Goal: Information Seeking & Learning: Learn about a topic

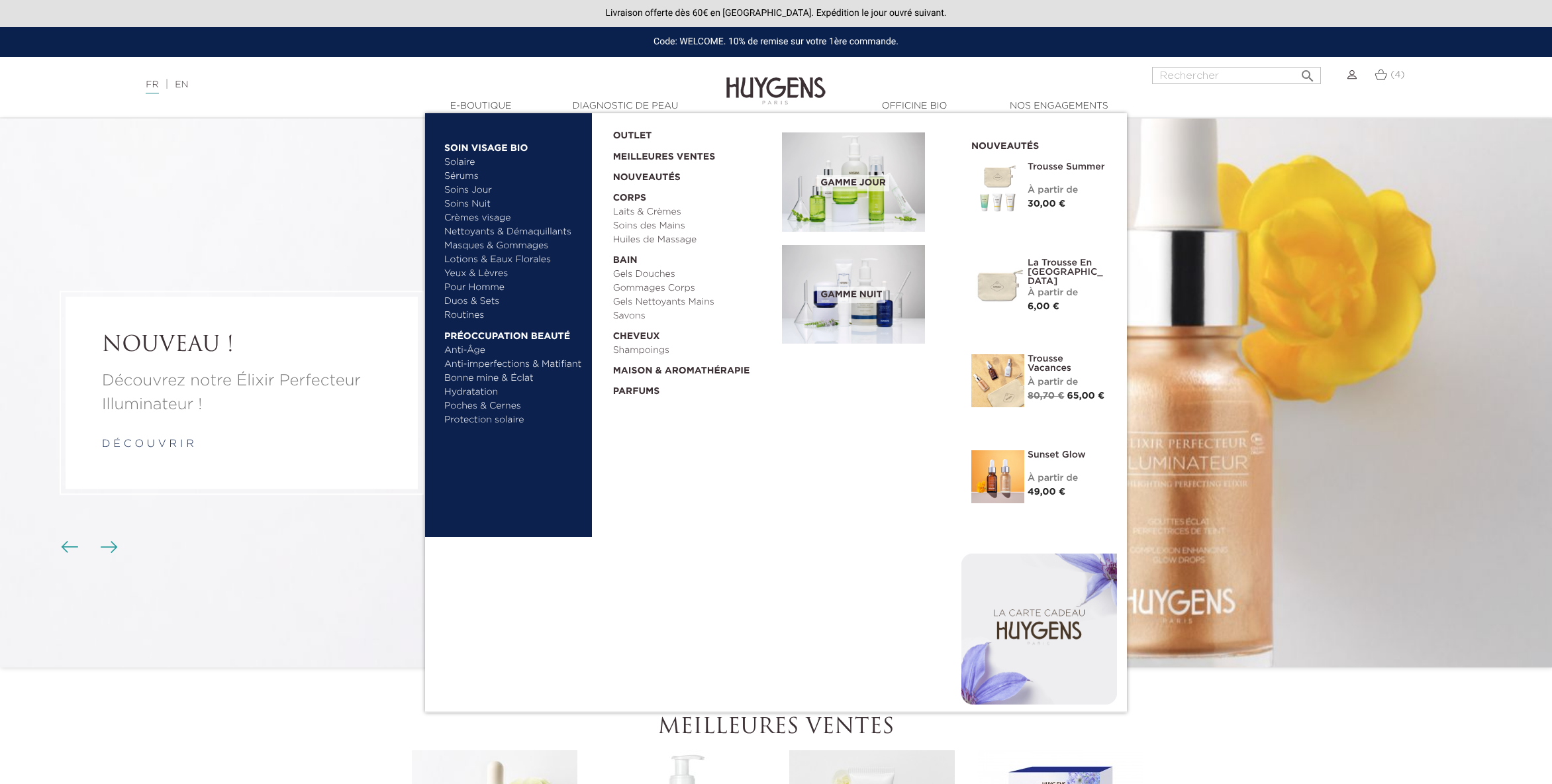
click at [462, 107] on link "  E-Boutique" at bounding box center [481, 106] width 133 height 14
click at [457, 172] on link "Sérums" at bounding box center [514, 176] width 138 height 14
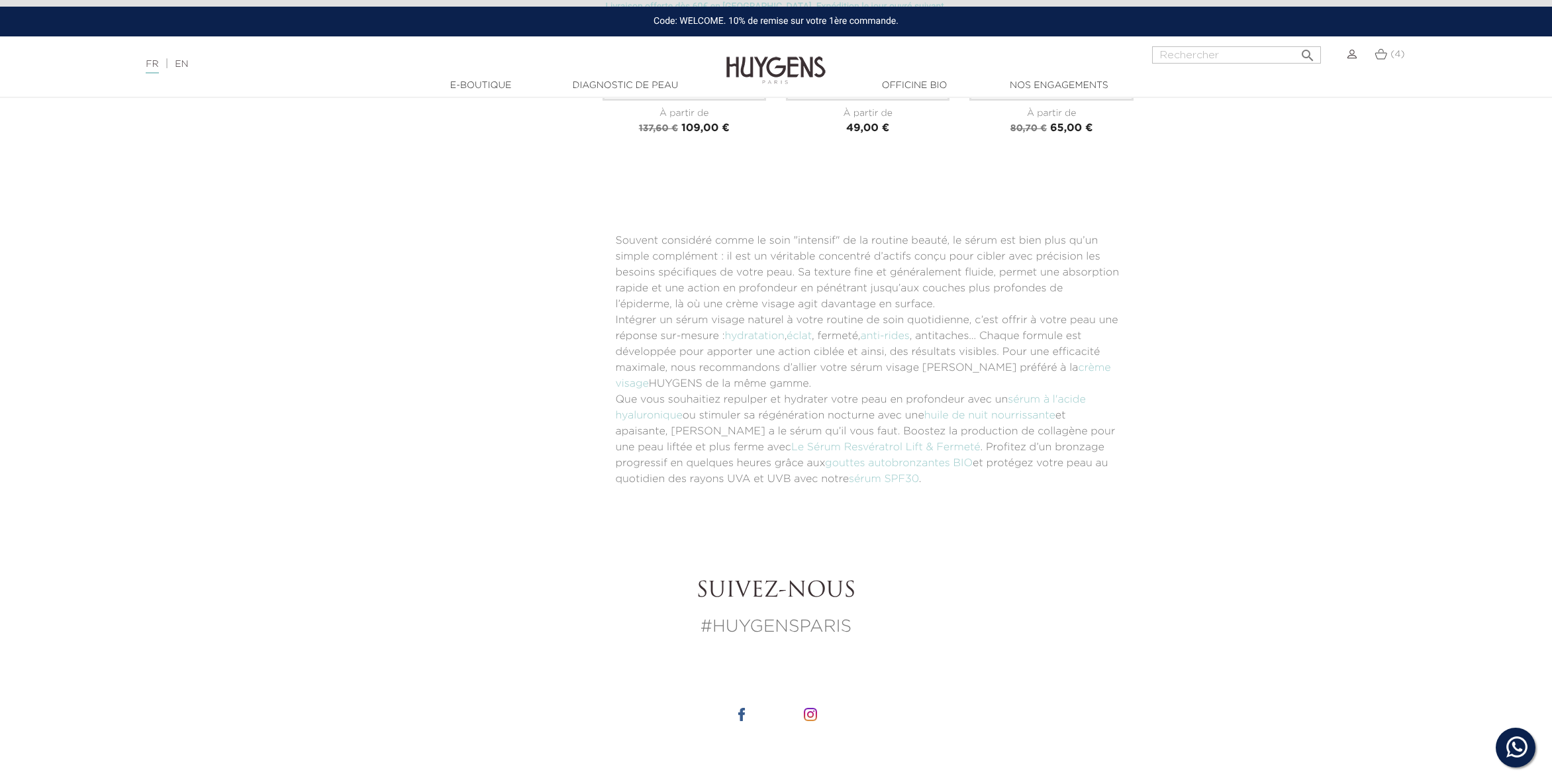
scroll to position [2920, 0]
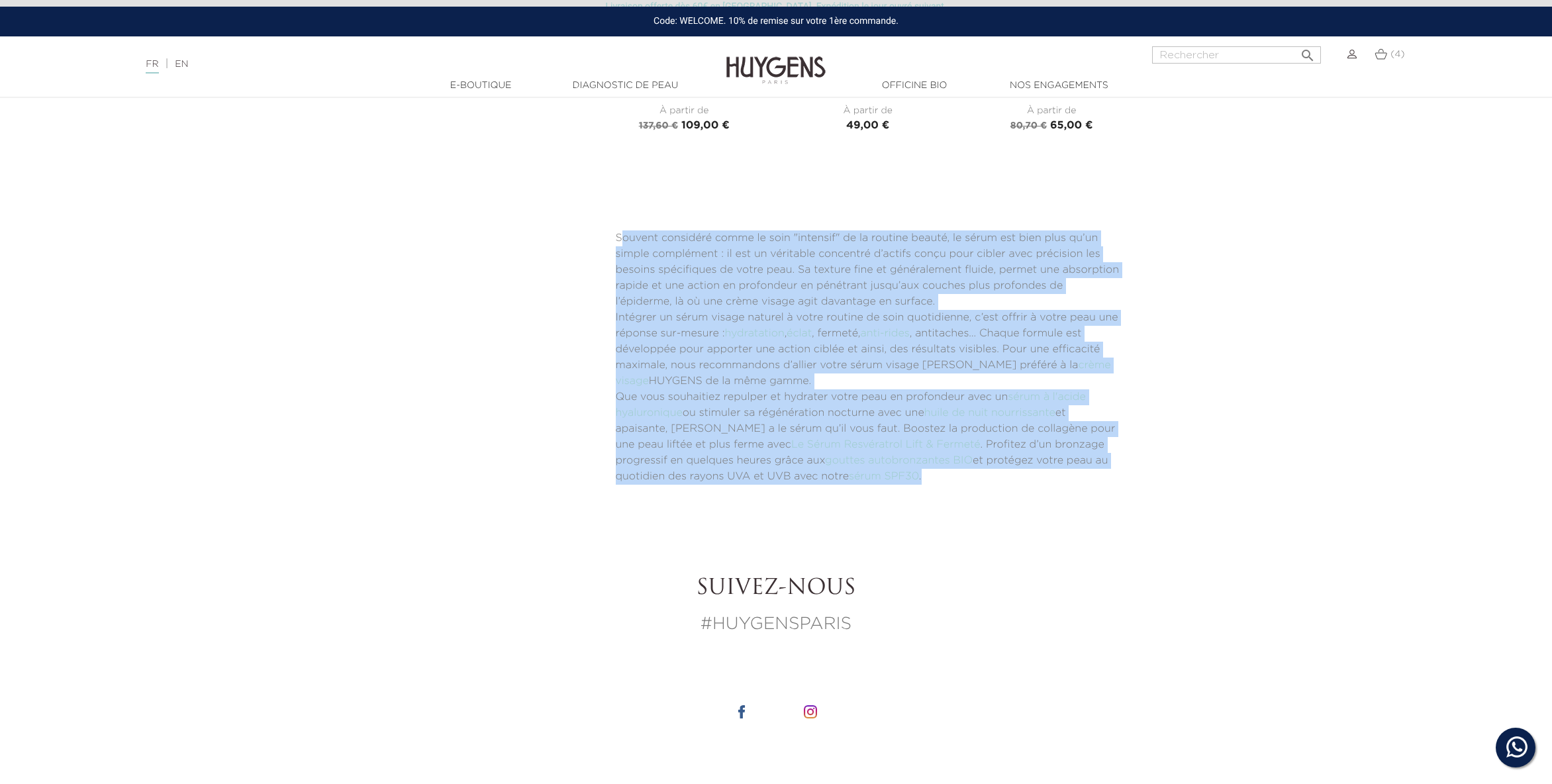
drag, startPoint x: 621, startPoint y: 221, endPoint x: 914, endPoint y: 463, distance: 380.0
click at [914, 464] on div "Souvent considéré comme le soin "intensif" de la routine beauté, le sérum est b…" at bounding box center [869, 357] width 532 height 281
click at [990, 472] on div "Souvent considéré comme le soin "intensif" de la routine beauté, le sérum est b…" at bounding box center [869, 357] width 532 height 281
drag, startPoint x: 996, startPoint y: 470, endPoint x: 552, endPoint y: 205, distance: 517.1
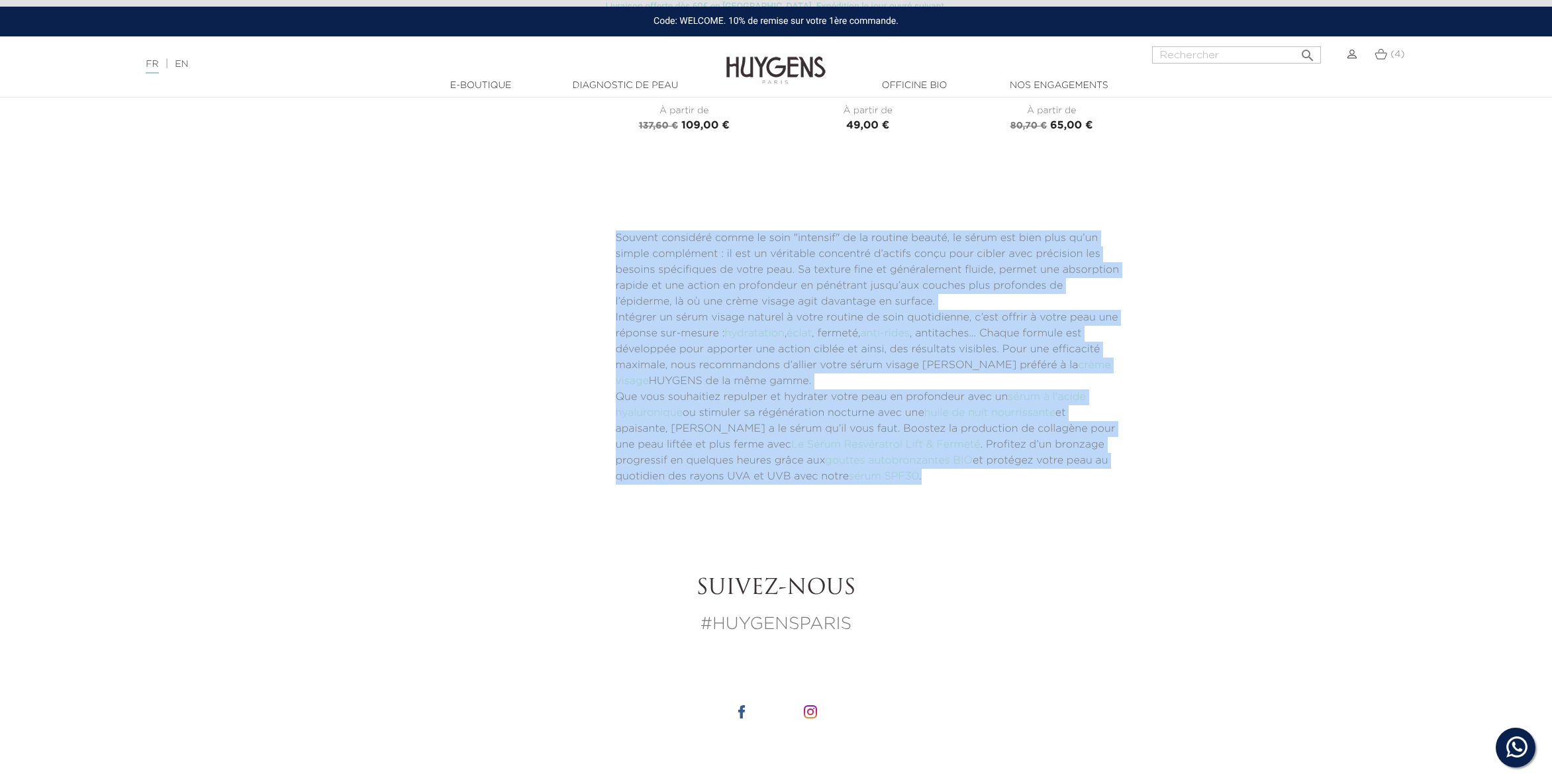
click at [1073, 217] on div "Souvent considéré comme le soin "intensif" de la routine beauté, le sérum est b…" at bounding box center [869, 357] width 532 height 281
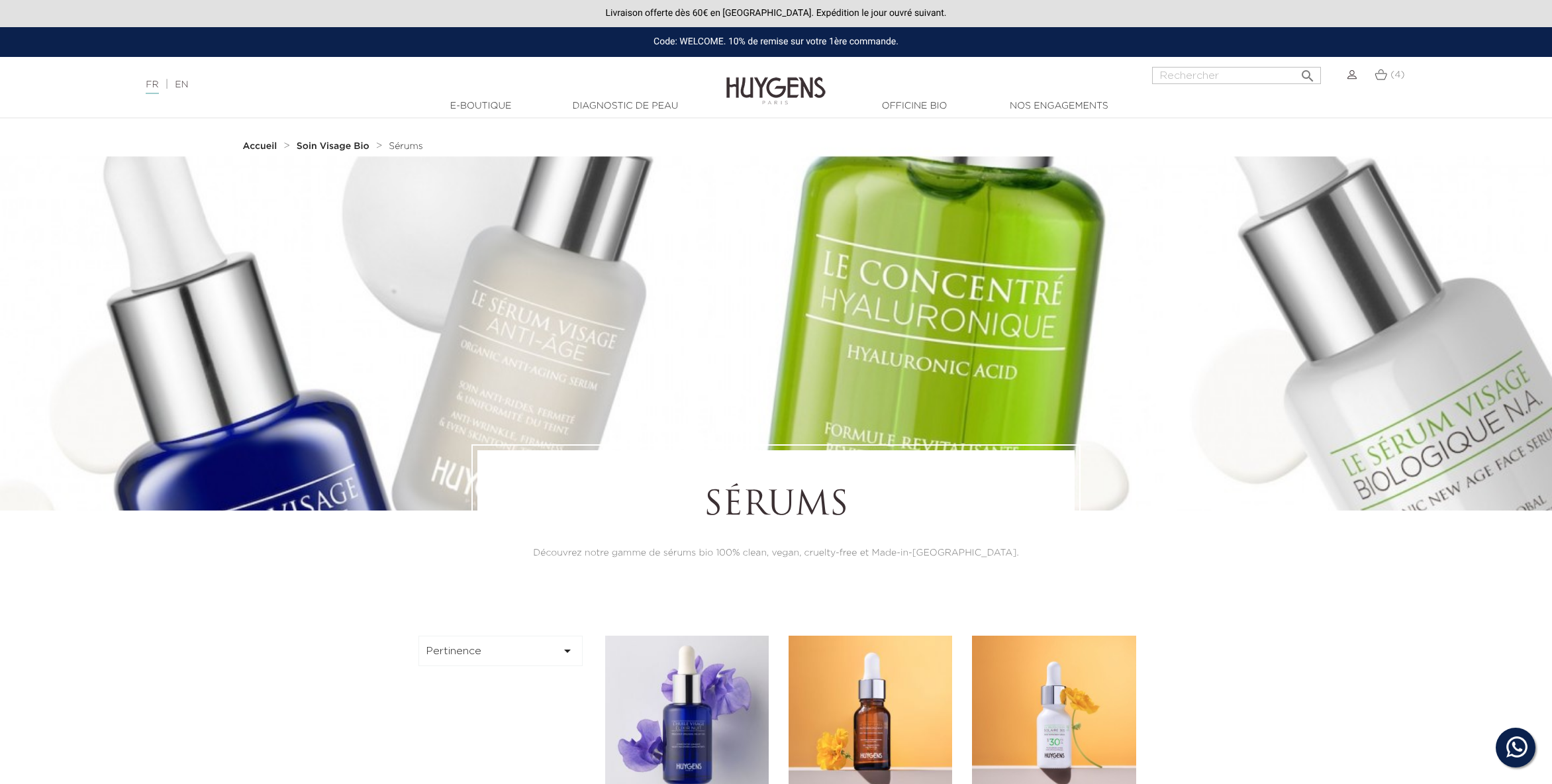
scroll to position [0, 0]
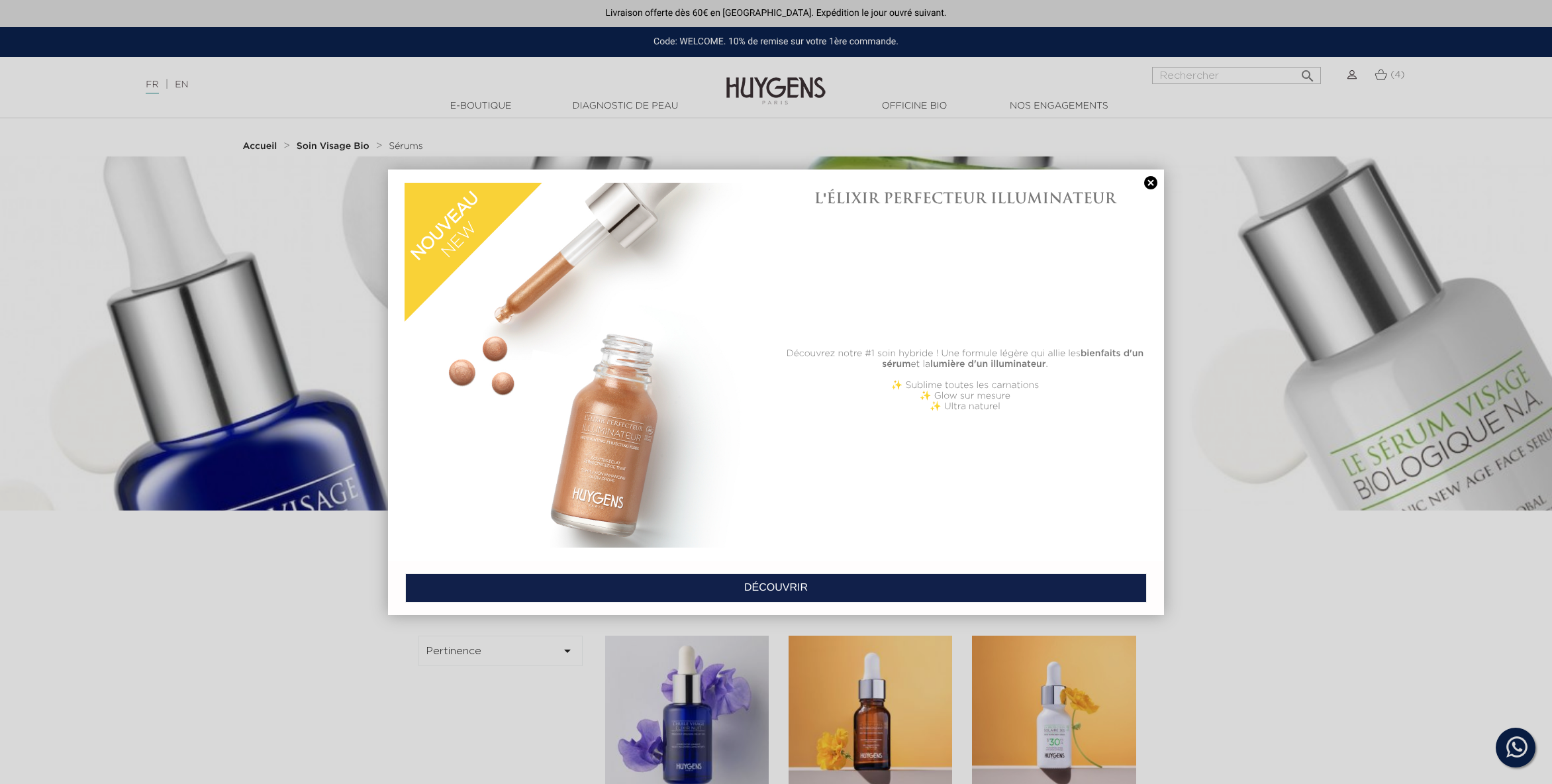
click at [1152, 184] on link at bounding box center [1151, 183] width 18 height 14
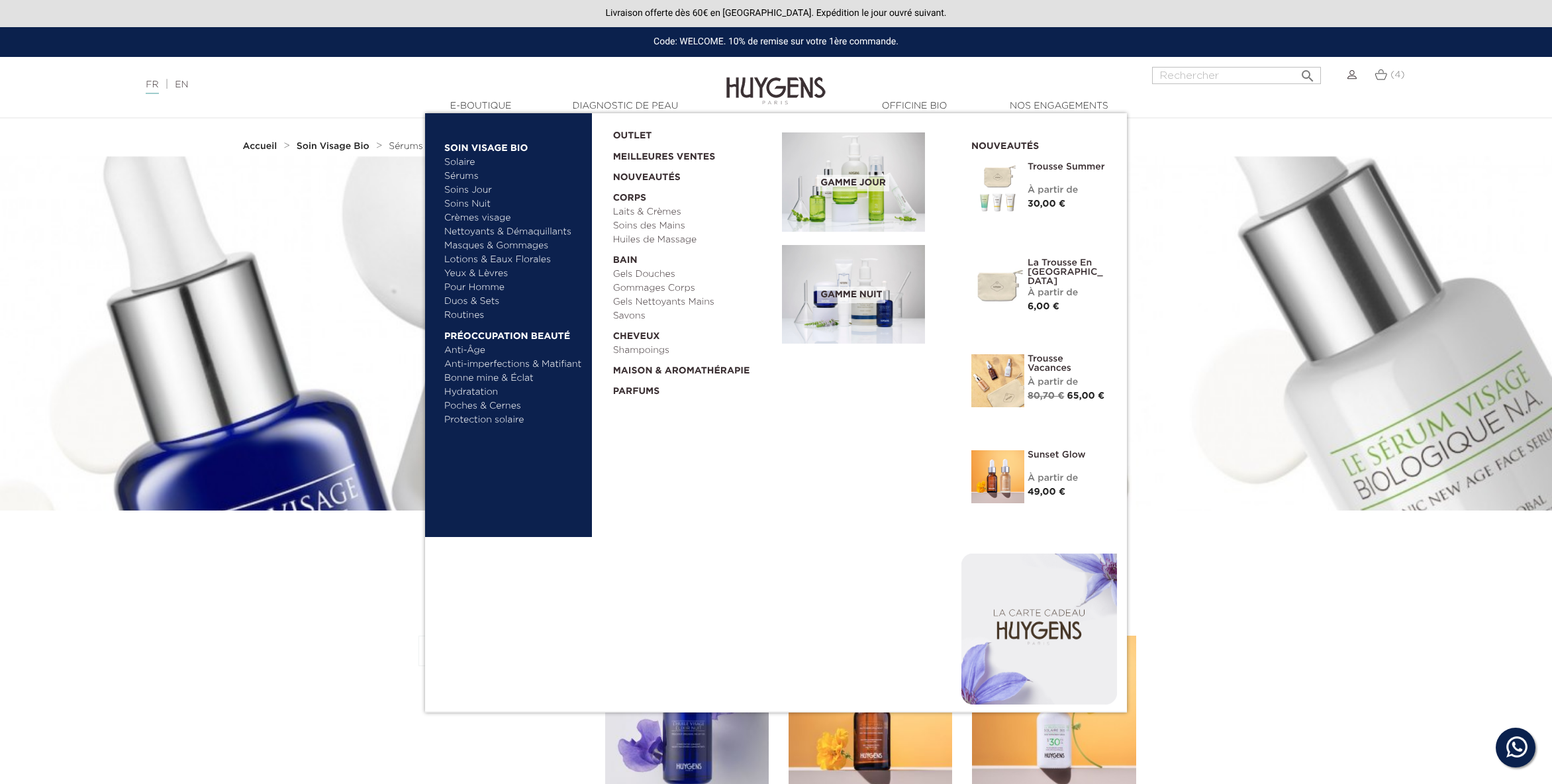
click at [464, 197] on link "Soins Nuit" at bounding box center [508, 204] width 127 height 14
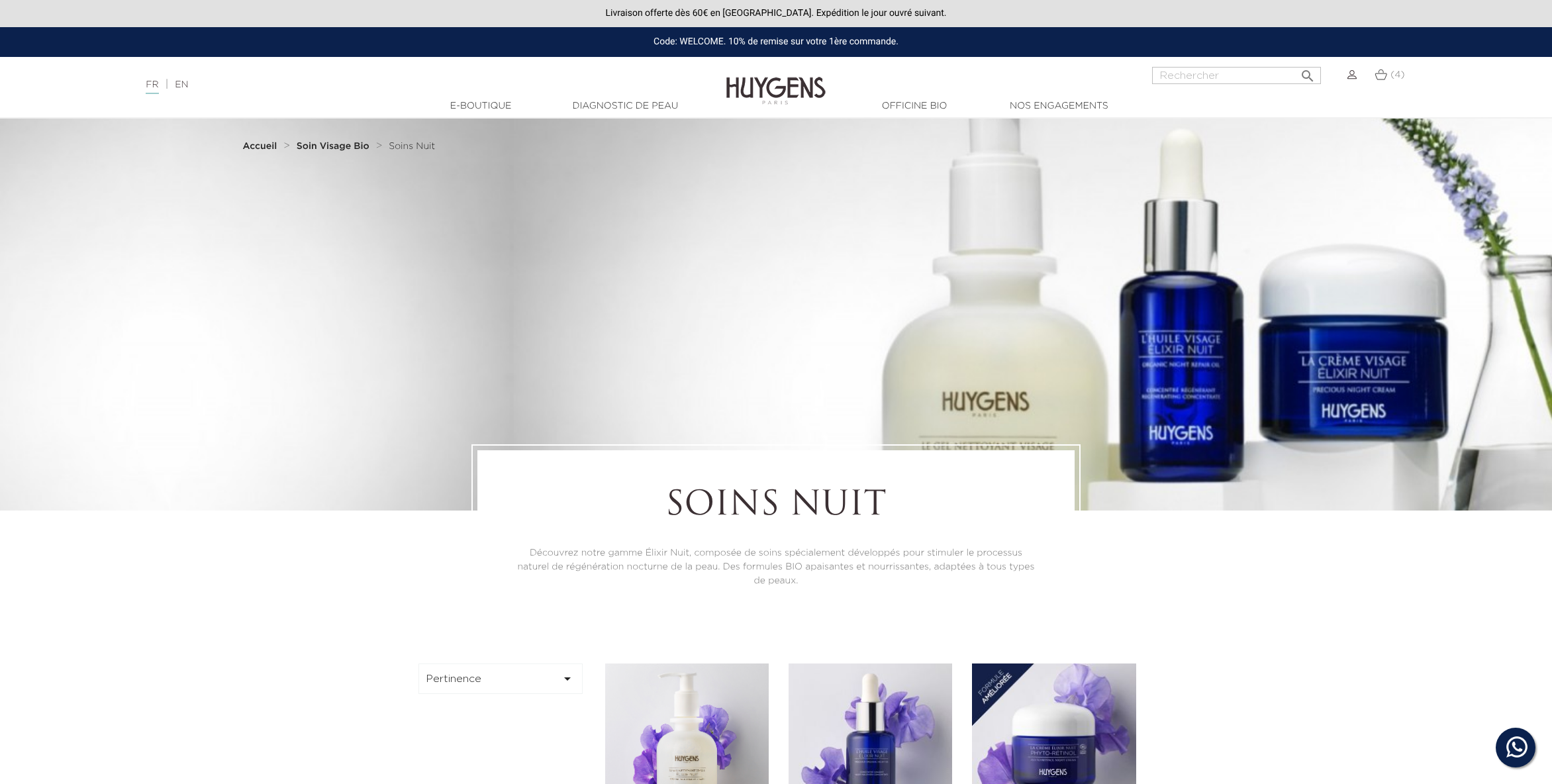
click at [685, 87] on div "Langue : FR | EN Français English  Rechercher (4) " at bounding box center [776, 83] width 1552 height 32
click at [743, 89] on img at bounding box center [776, 81] width 99 height 51
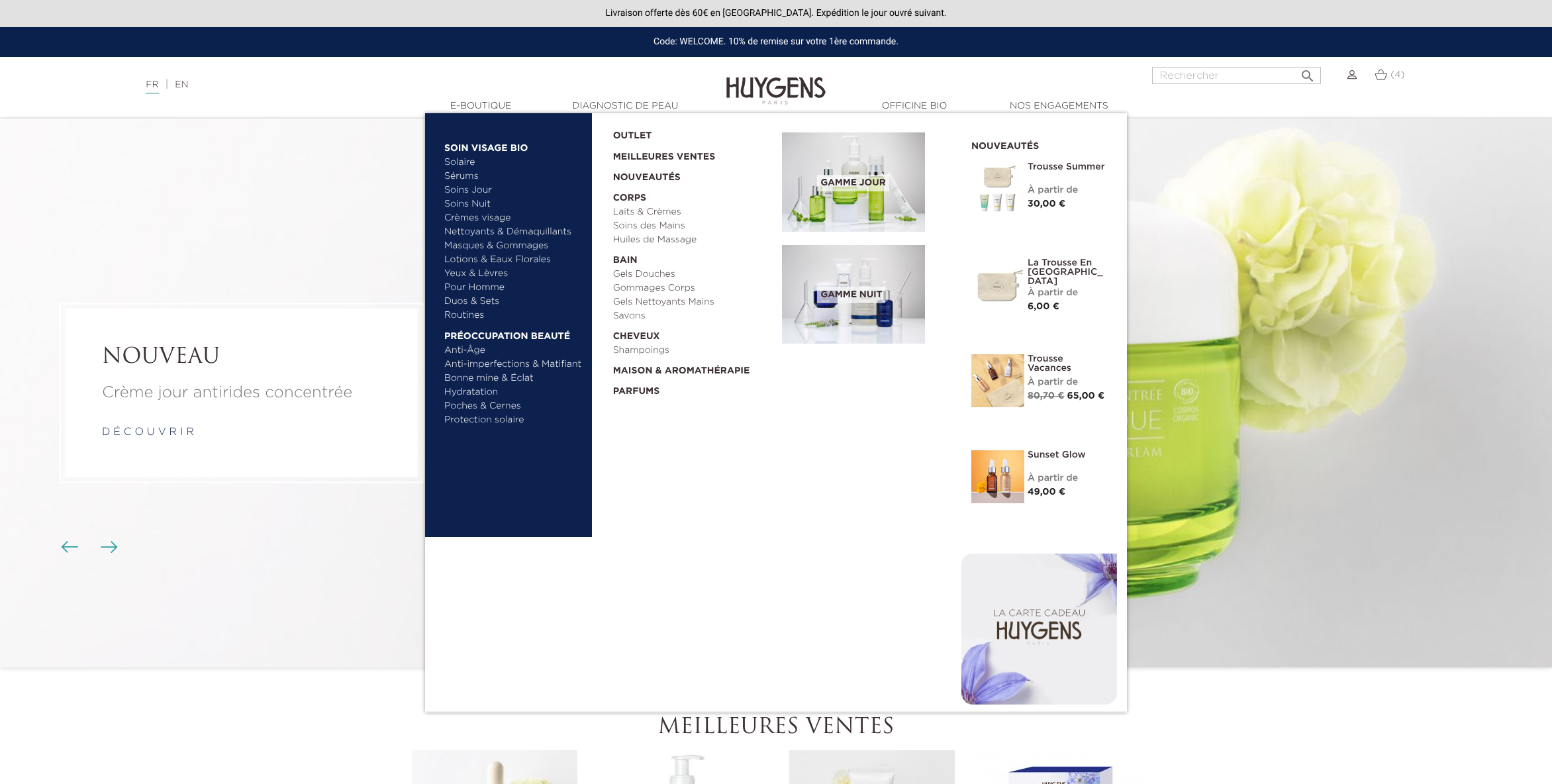
click at [493, 141] on link "  Soin Visage Bio" at bounding box center [514, 144] width 138 height 21
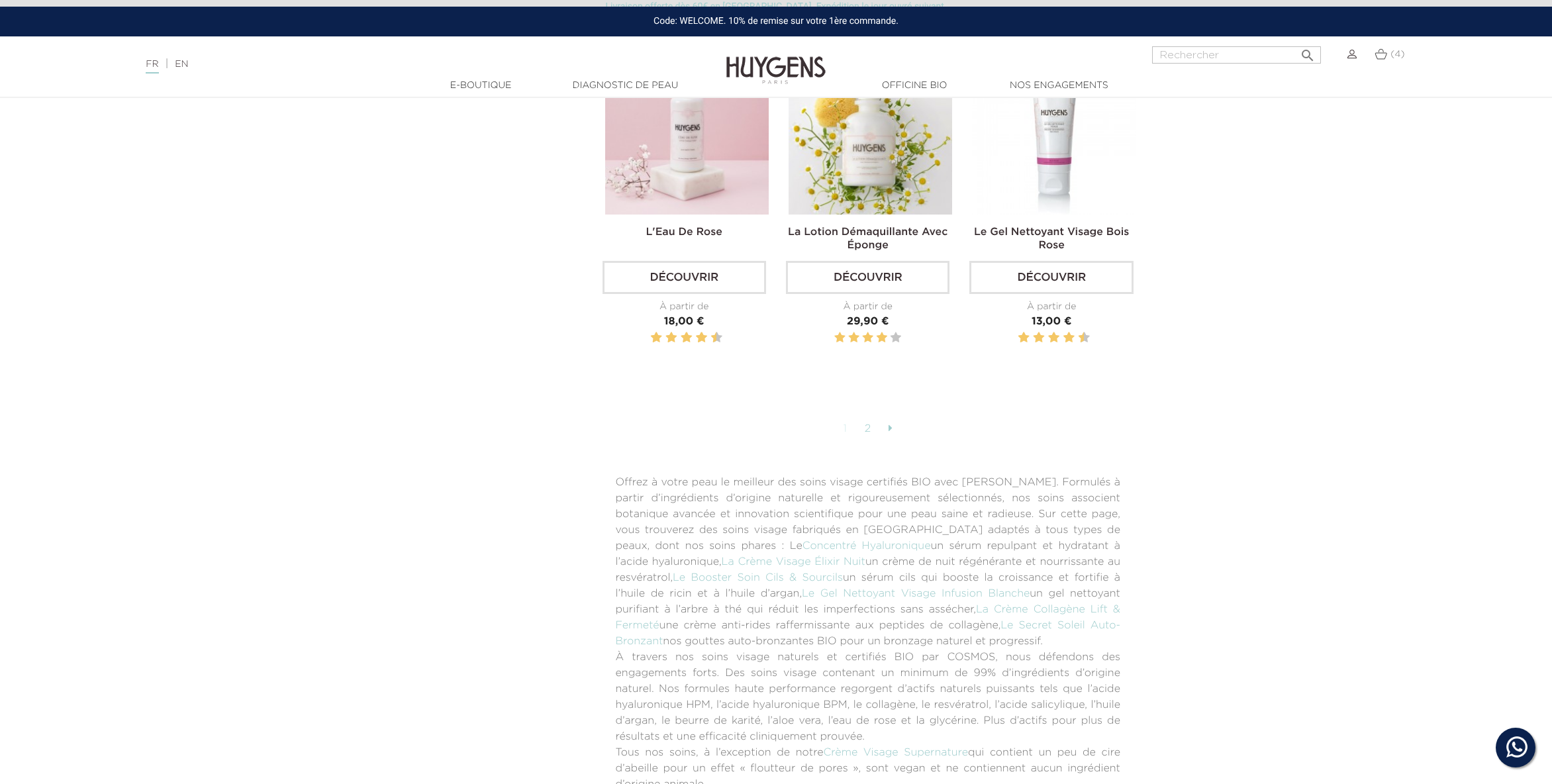
scroll to position [3324, 0]
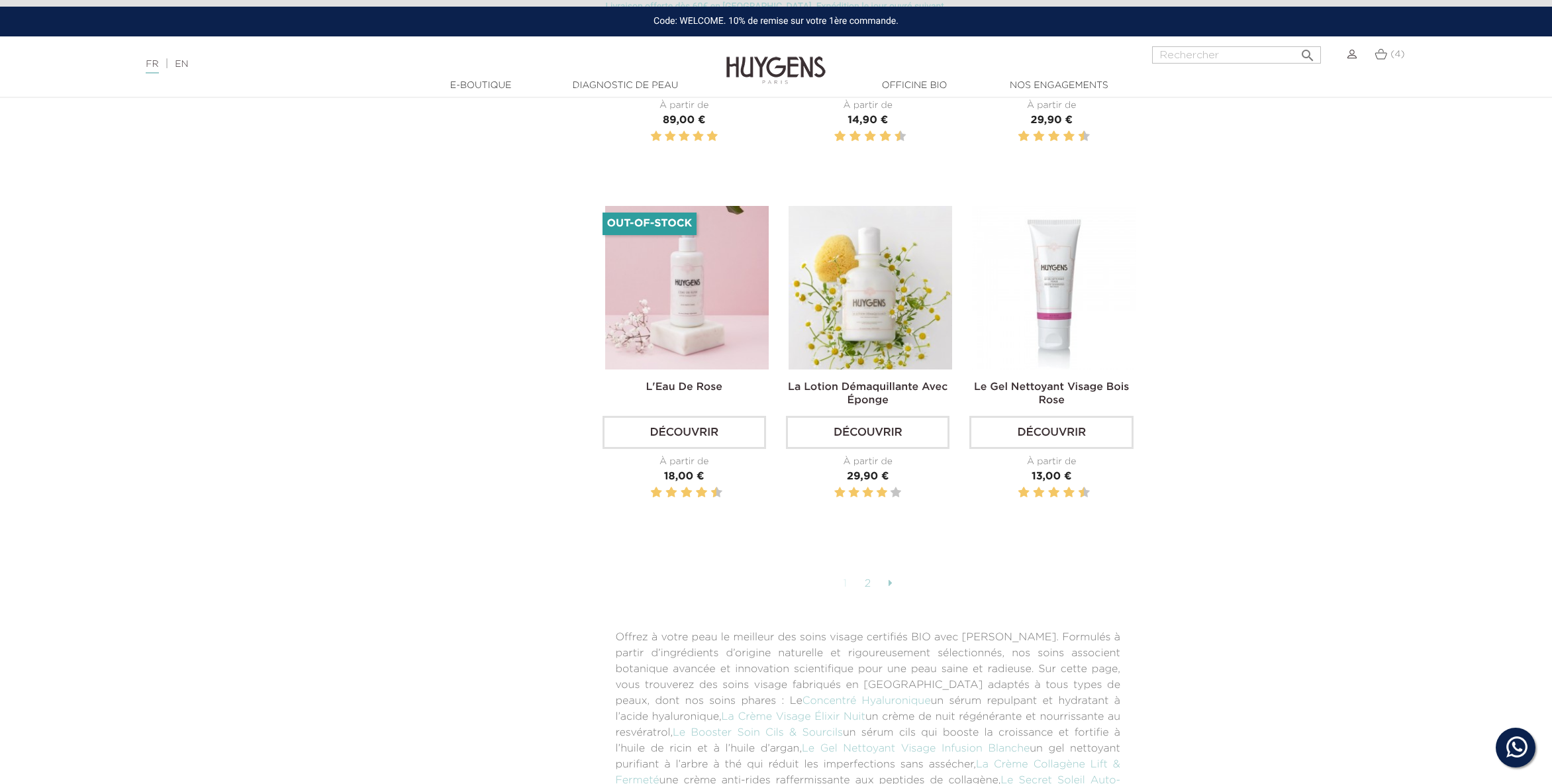
click at [891, 577] on icon at bounding box center [890, 582] width 4 height 11
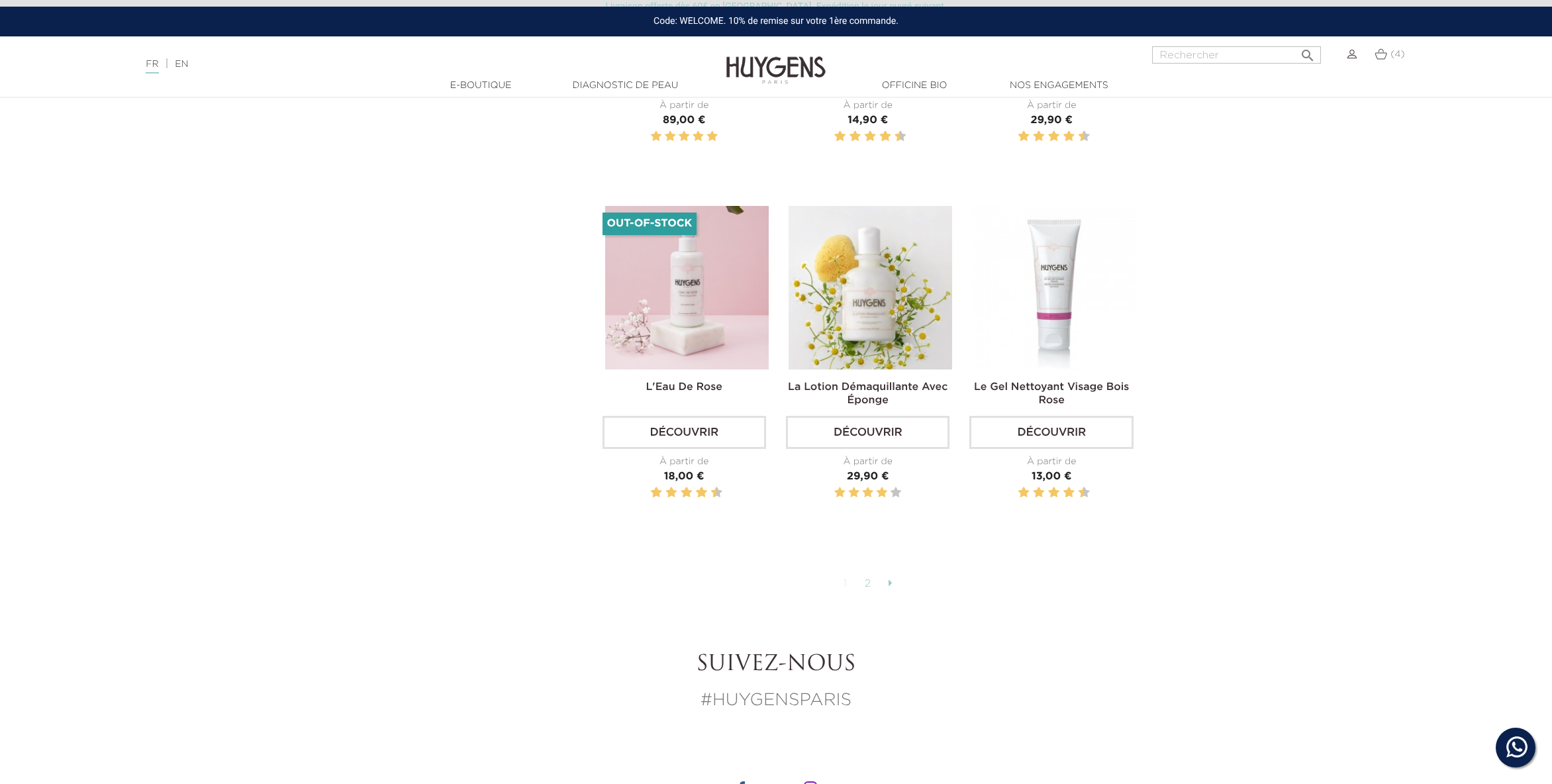
click at [874, 573] on link "2" at bounding box center [869, 584] width 20 height 23
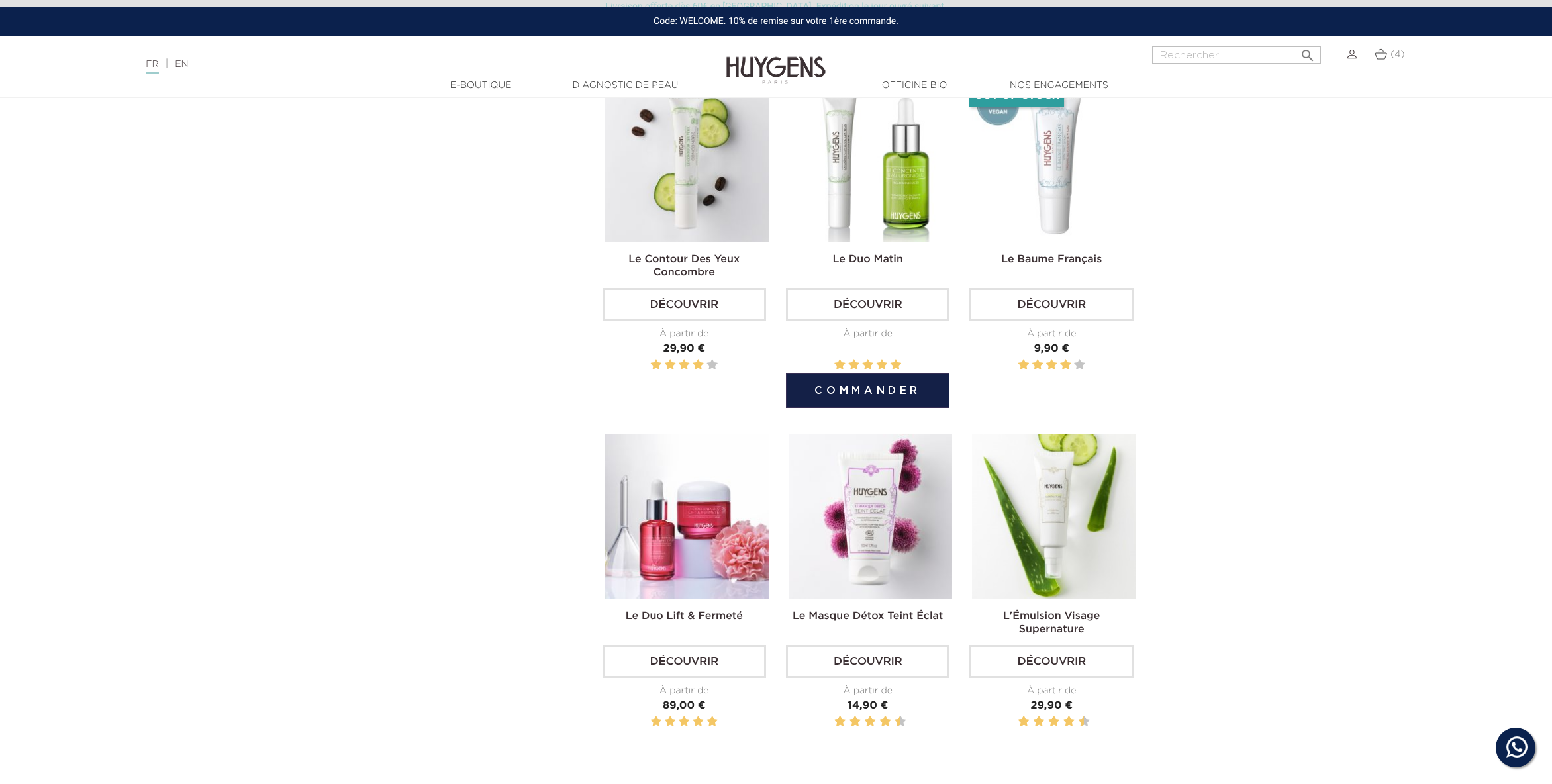
scroll to position [2477, 0]
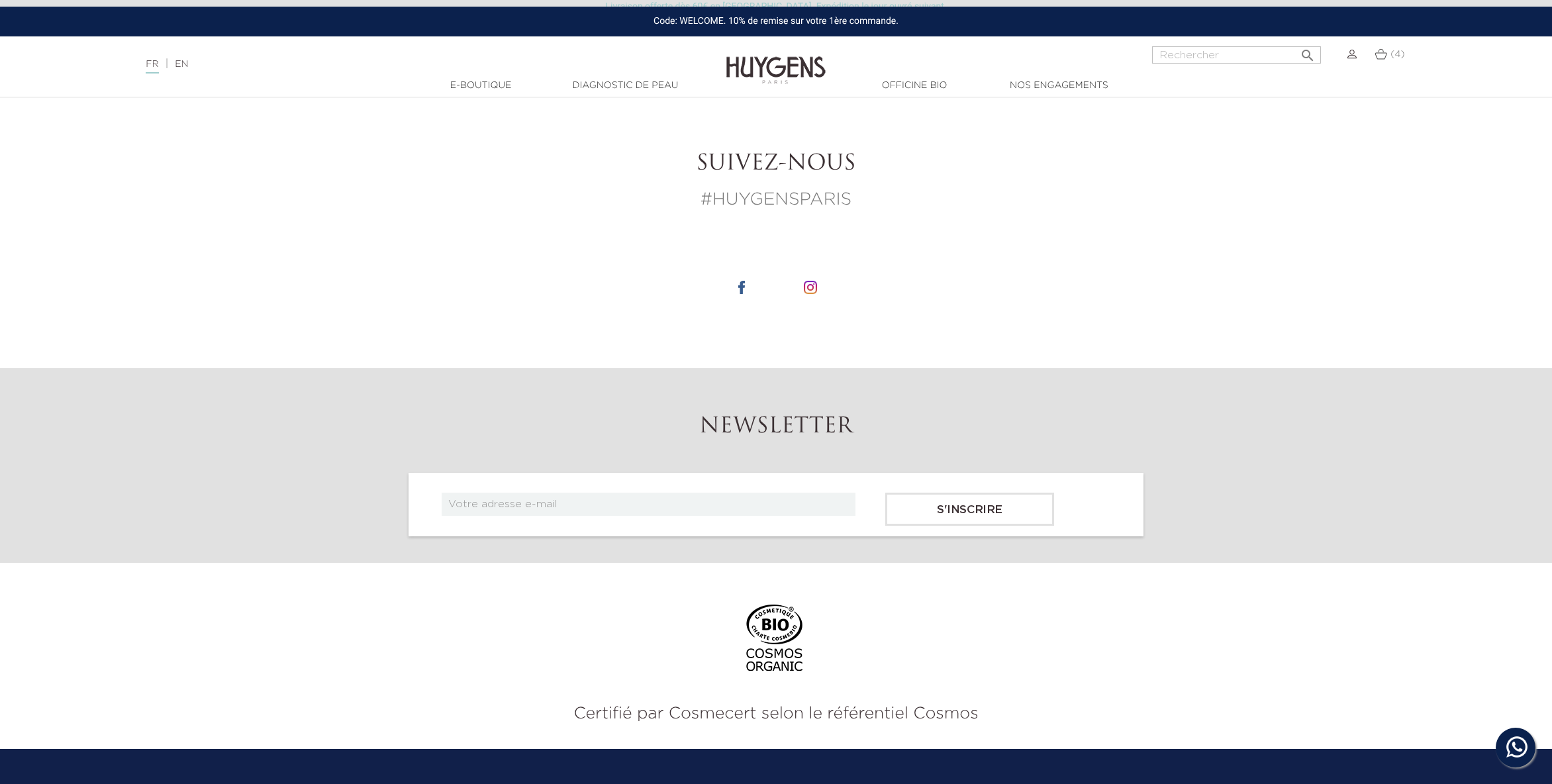
scroll to position [3650, 0]
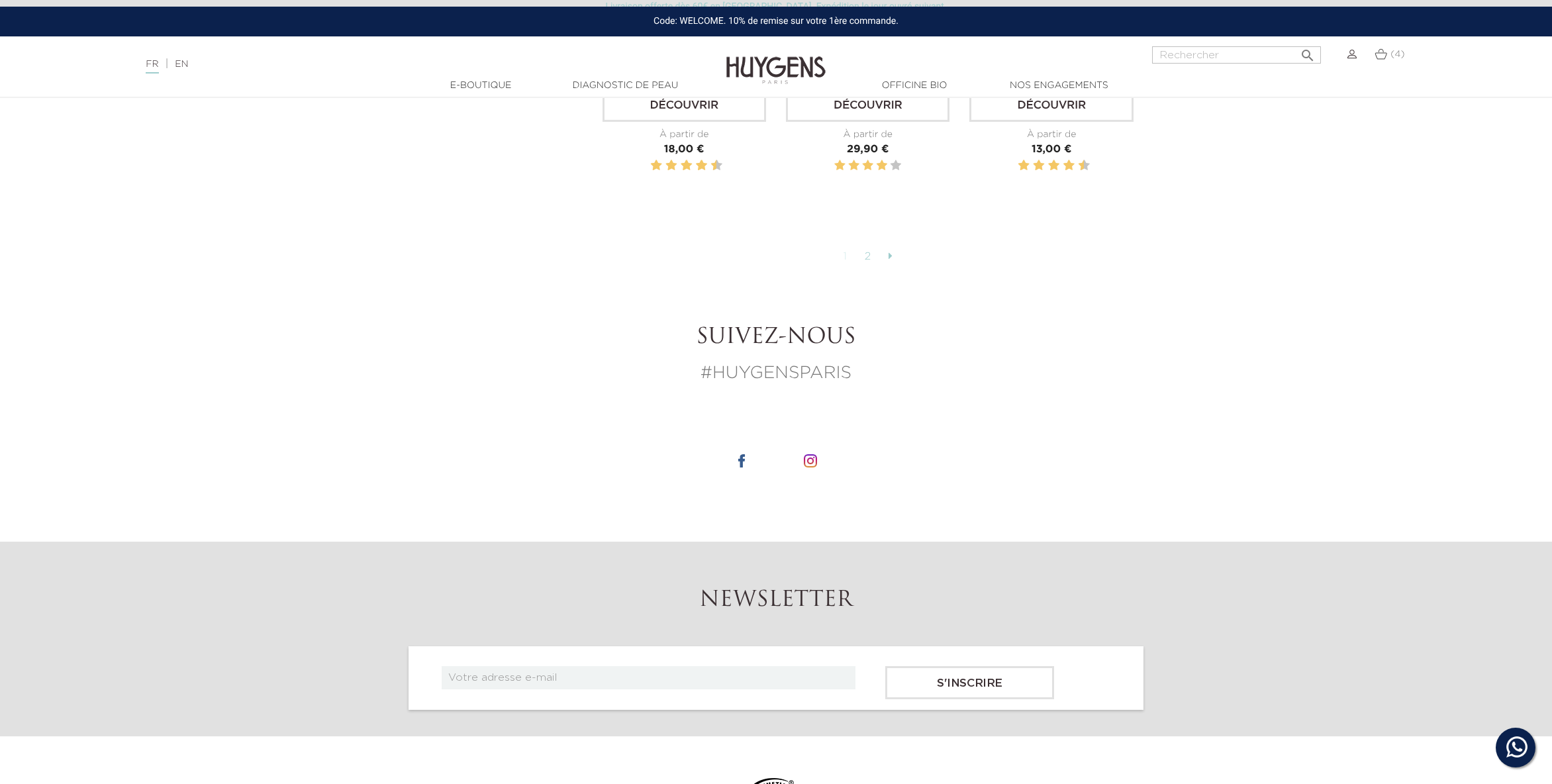
click at [867, 246] on link "2" at bounding box center [869, 256] width 20 height 23
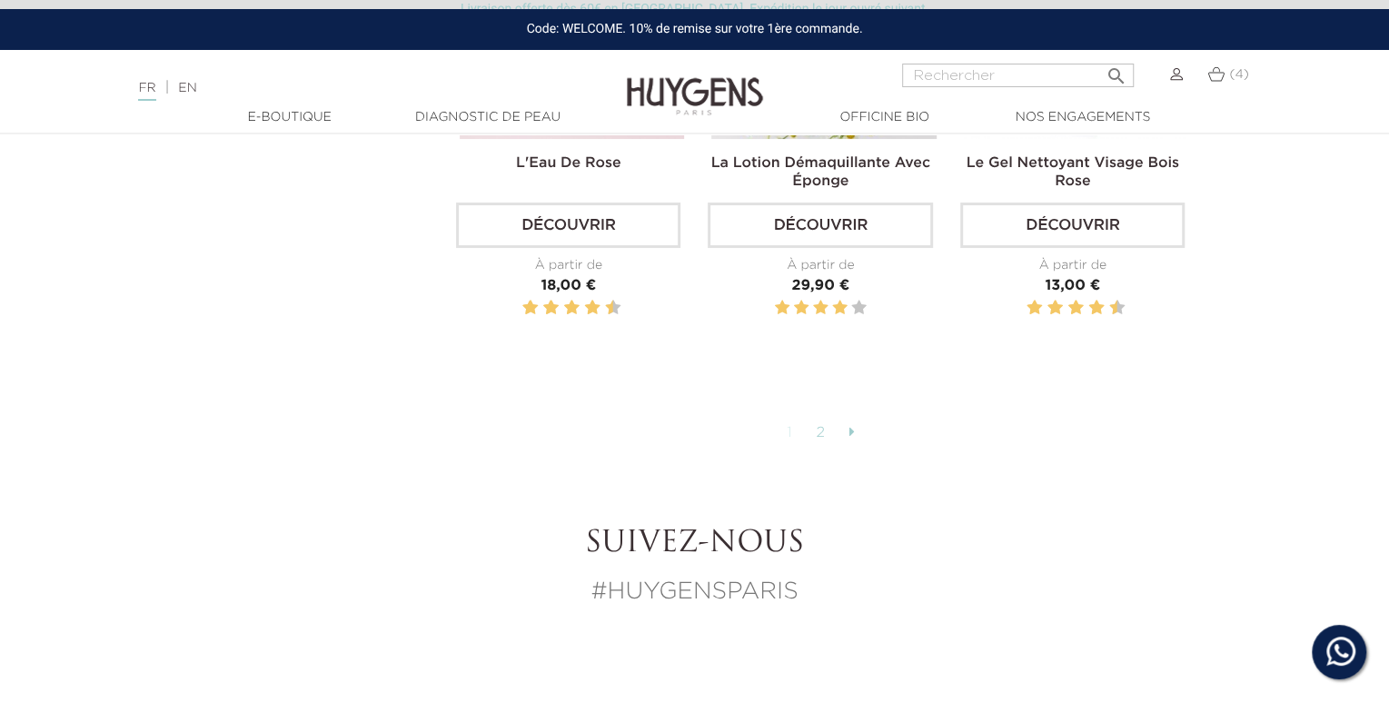
scroll to position [4712, 0]
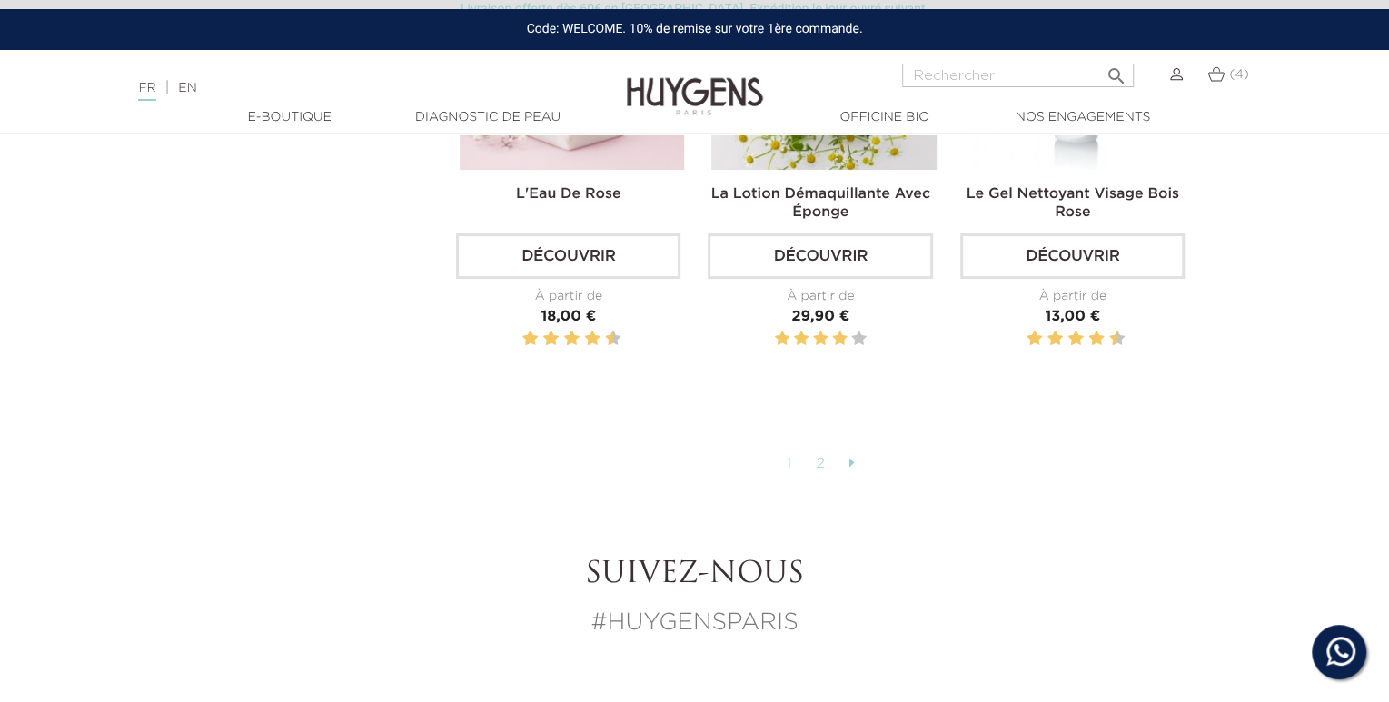
click at [851, 464] on icon at bounding box center [851, 462] width 5 height 15
click at [819, 463] on link "2" at bounding box center [821, 464] width 28 height 31
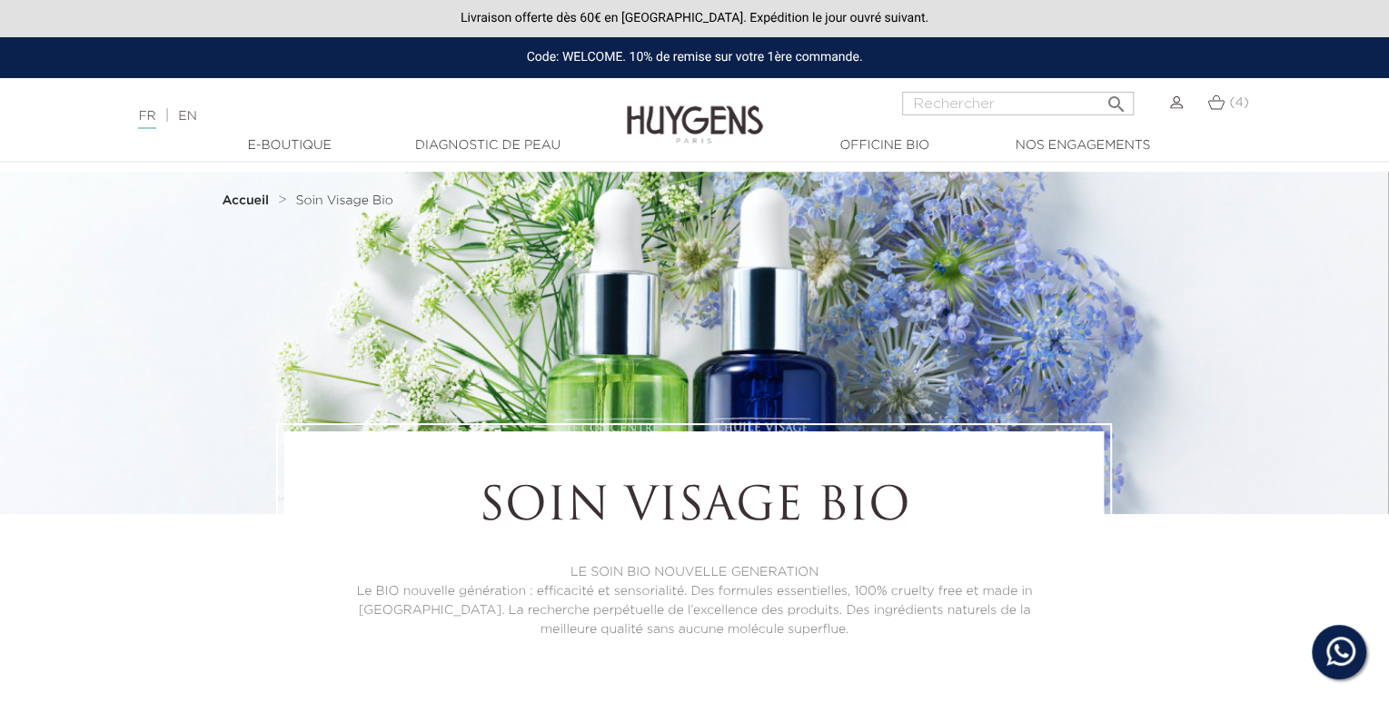
scroll to position [0, 0]
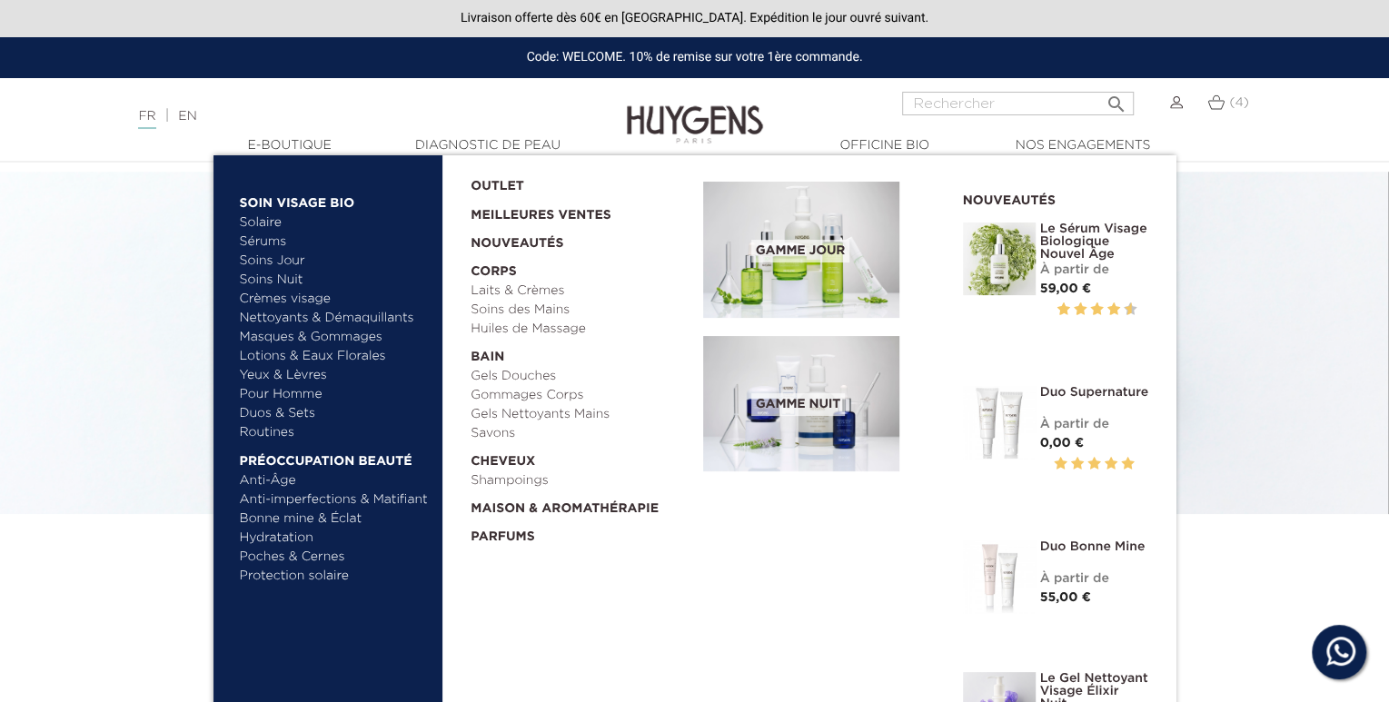
click at [287, 149] on link "  E-Boutique" at bounding box center [290, 145] width 182 height 19
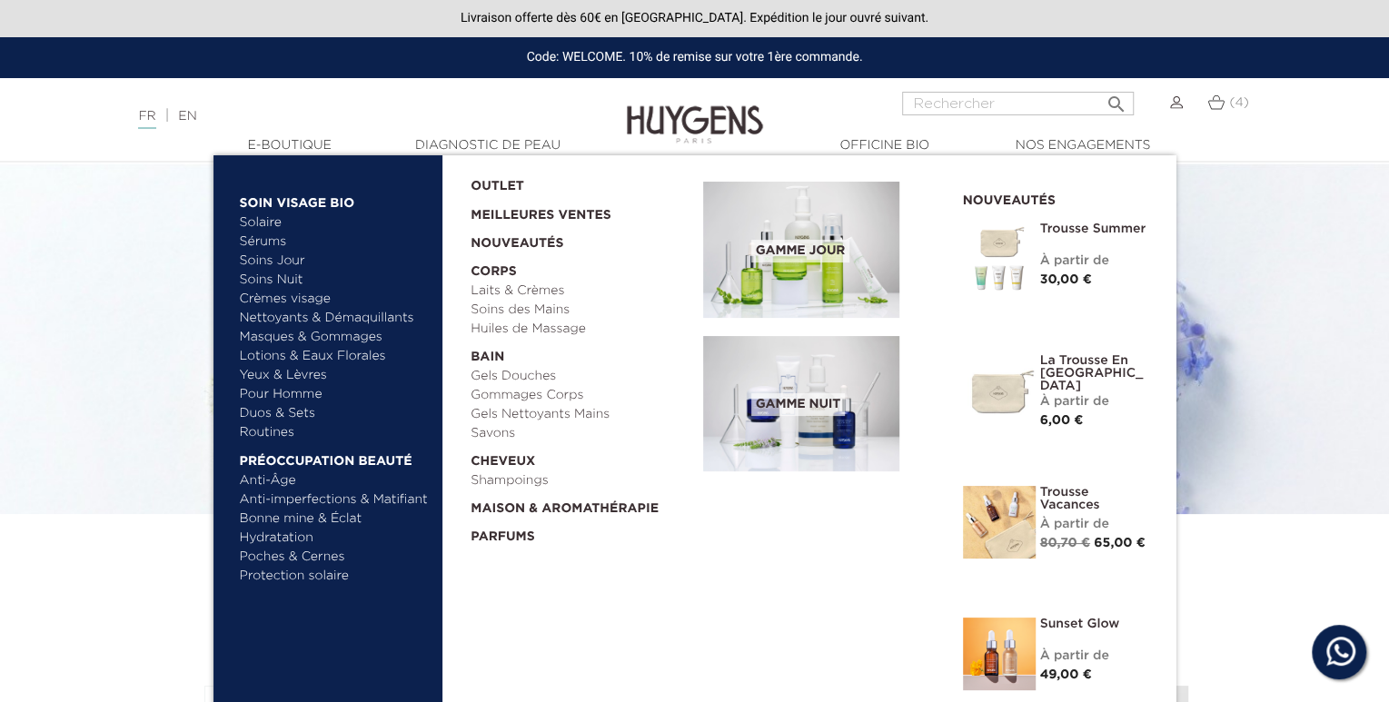
drag, startPoint x: 281, startPoint y: 412, endPoint x: 284, endPoint y: 429, distance: 17.5
click at [284, 429] on ul "Solaire [GEOGRAPHIC_DATA] Soins Jour Soins Nuit" at bounding box center [335, 328] width 190 height 229
click at [276, 429] on link "Routines" at bounding box center [335, 432] width 190 height 19
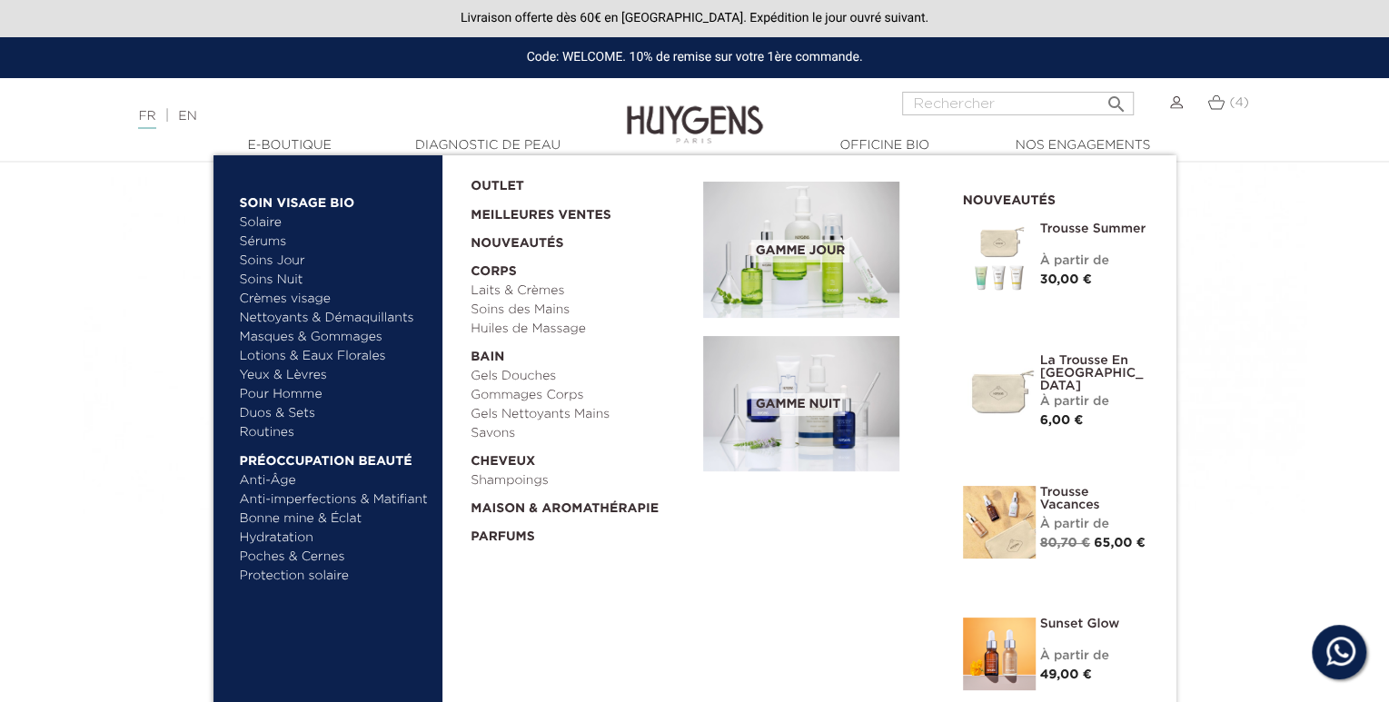
click at [323, 143] on link "  E-Boutique" at bounding box center [290, 145] width 182 height 19
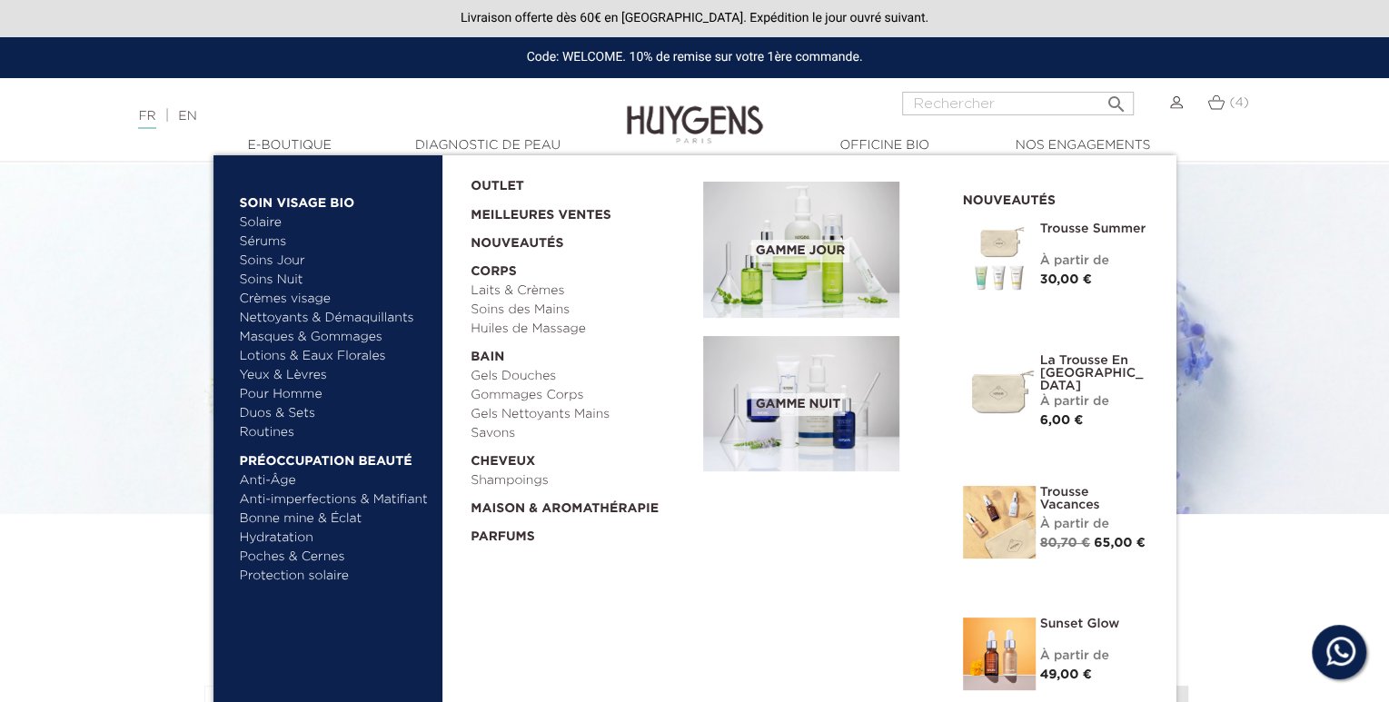
click at [491, 207] on link "Meilleures Ventes" at bounding box center [573, 210] width 204 height 29
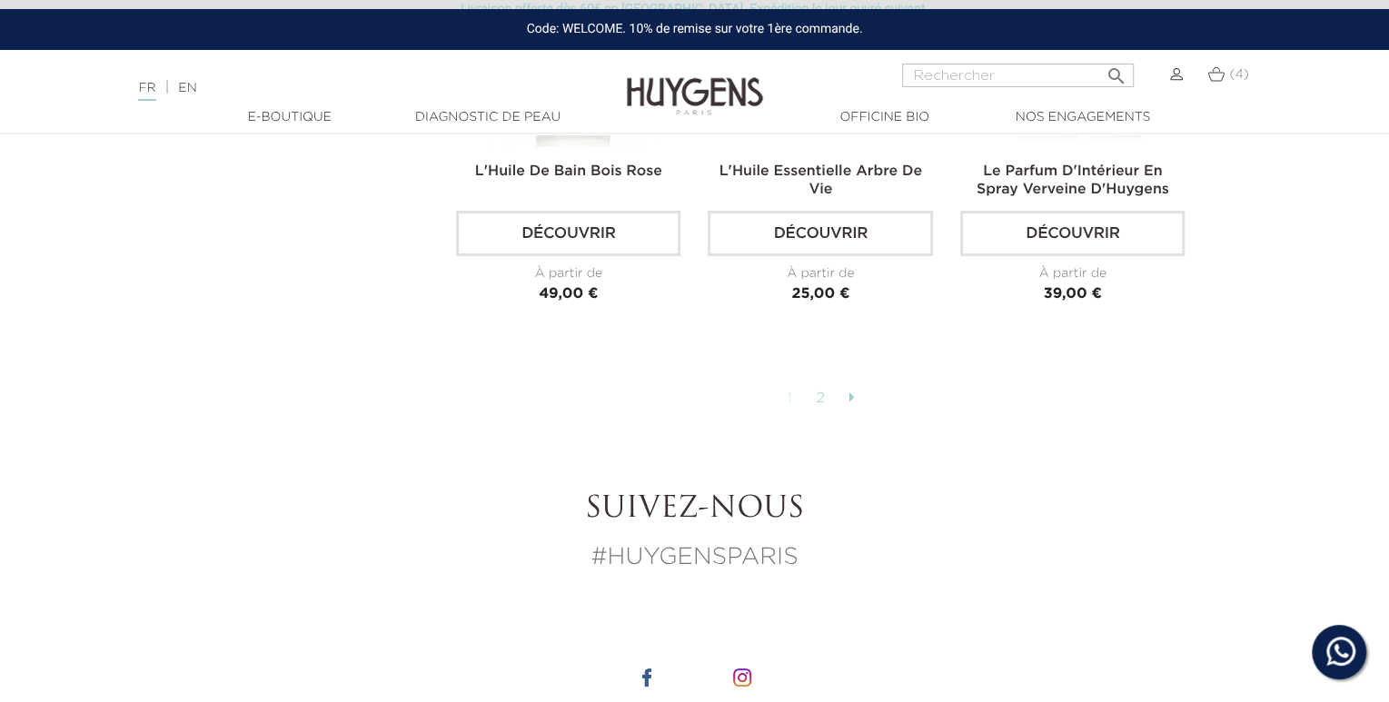
scroll to position [4673, 0]
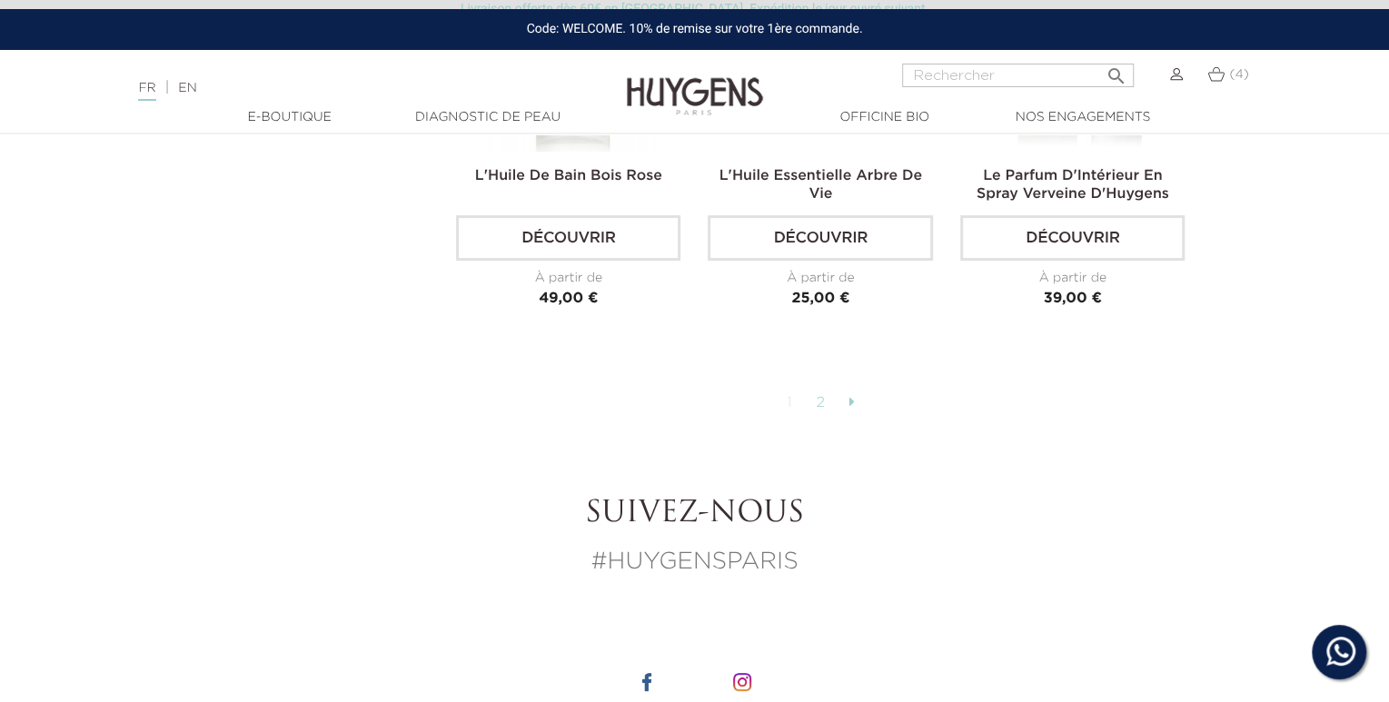
click at [824, 405] on link "2" at bounding box center [821, 403] width 28 height 31
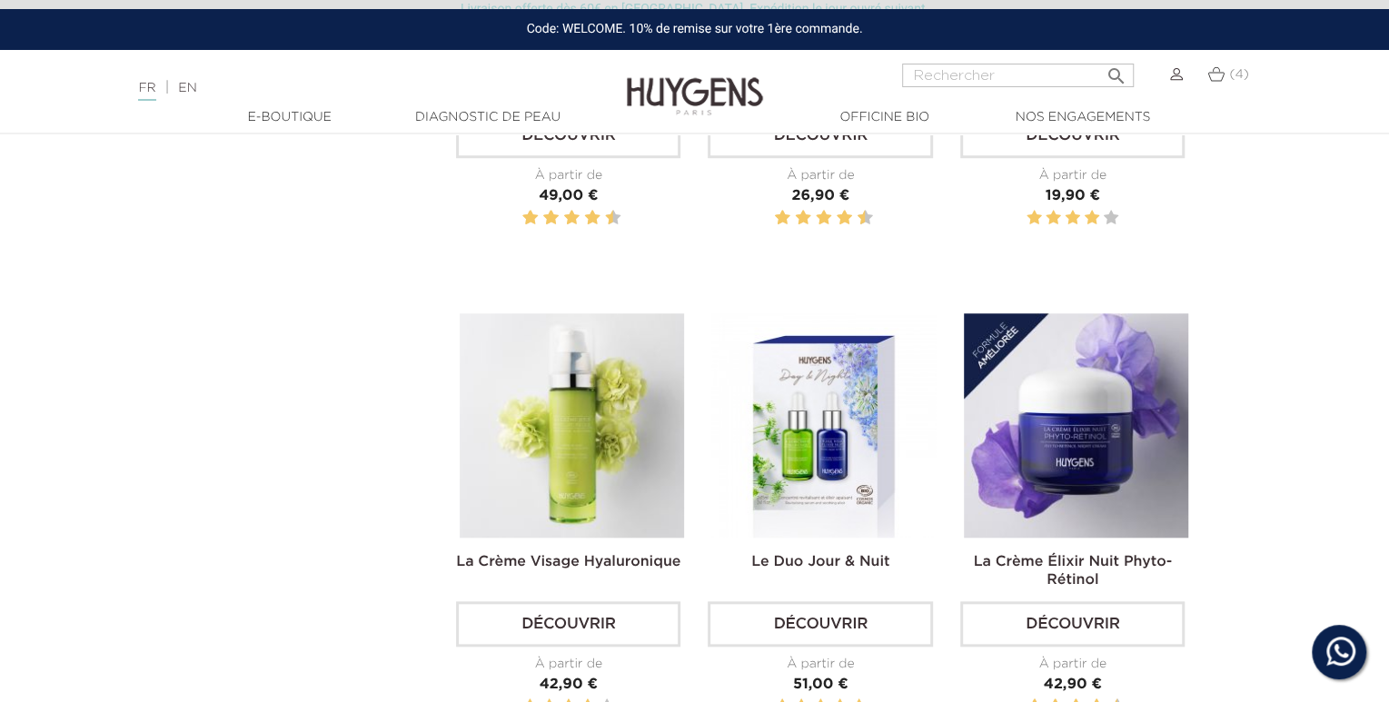
scroll to position [866, 0]
